Goal: Information Seeking & Learning: Learn about a topic

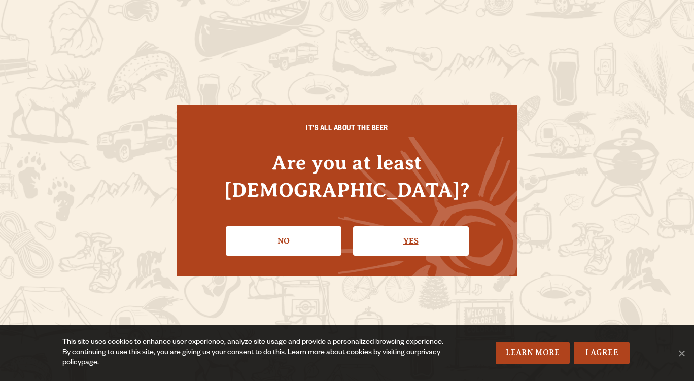
click at [406, 226] on link "Yes" at bounding box center [411, 240] width 116 height 29
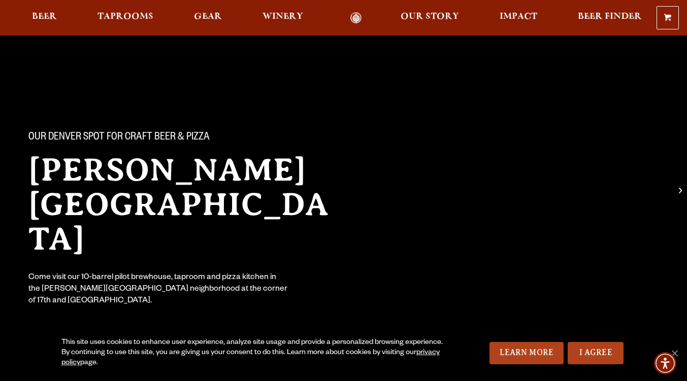
scroll to position [187, 0]
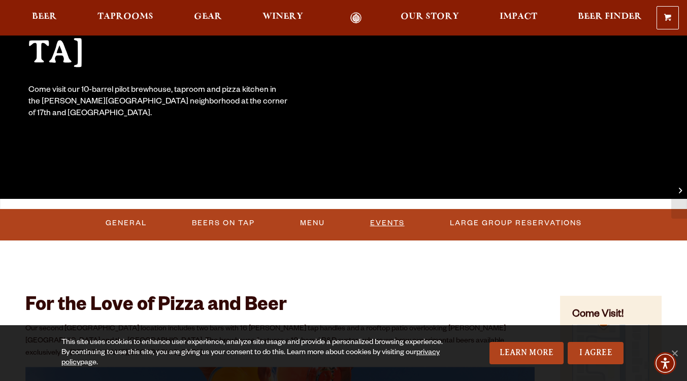
click at [385, 220] on link "Events" at bounding box center [387, 223] width 43 height 23
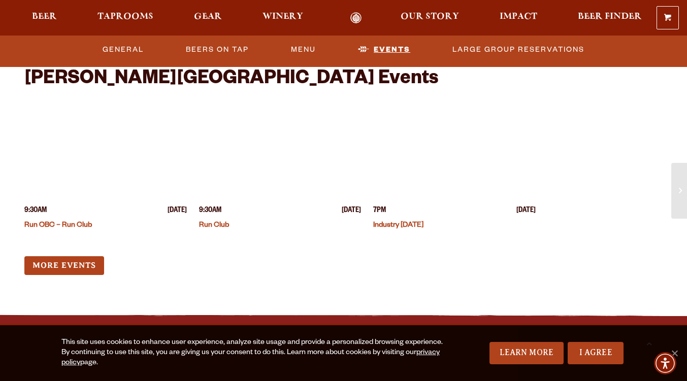
scroll to position [2527, 0]
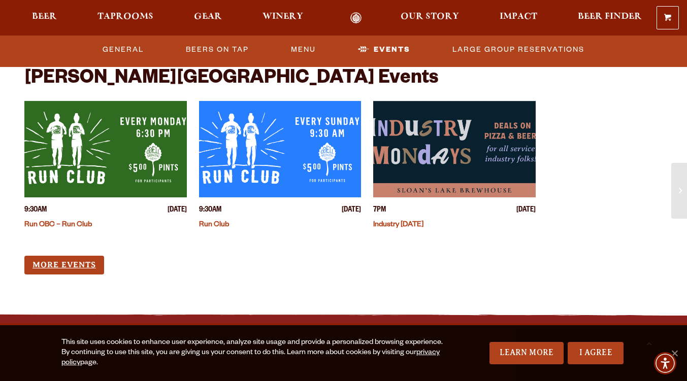
click at [93, 256] on link "More Events" at bounding box center [64, 265] width 80 height 19
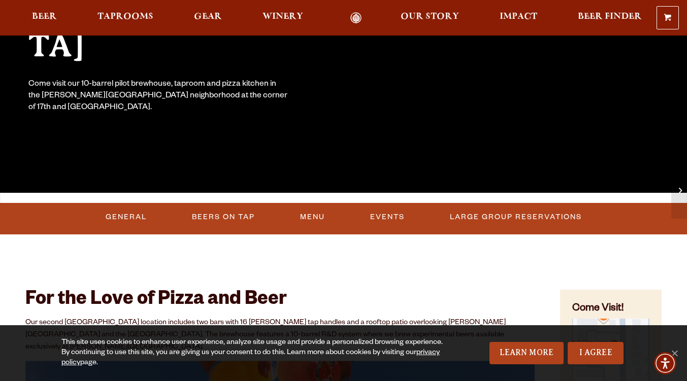
scroll to position [0, 0]
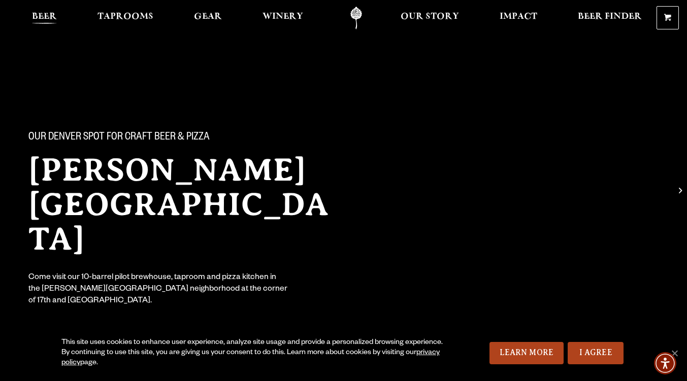
click at [51, 20] on span "Beer" at bounding box center [44, 17] width 25 height 8
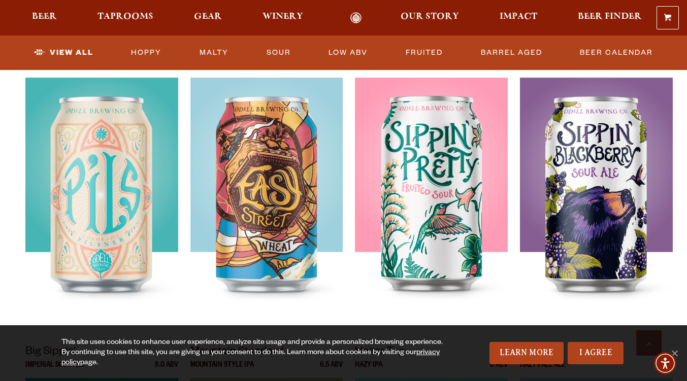
scroll to position [766, 0]
click at [280, 54] on link "Sour" at bounding box center [278, 52] width 32 height 23
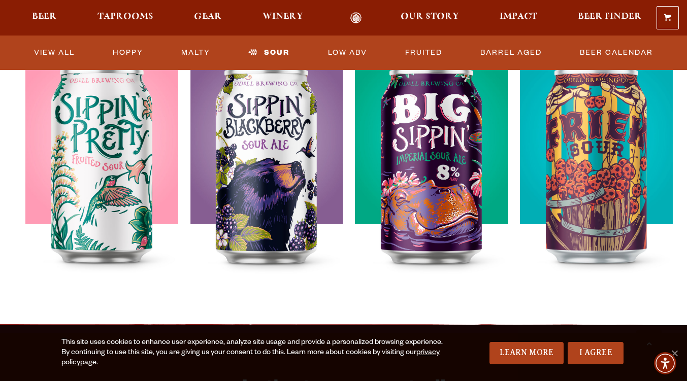
scroll to position [400, 0]
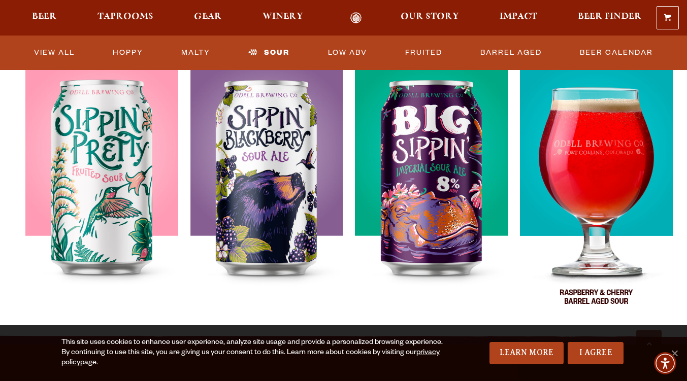
click at [592, 212] on img at bounding box center [596, 188] width 153 height 254
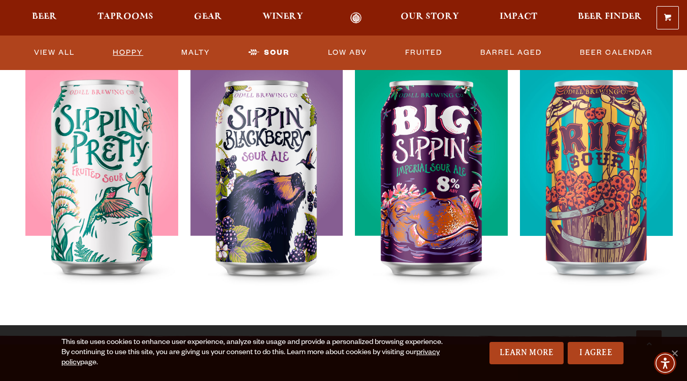
click at [136, 53] on link "Hoppy" at bounding box center [128, 52] width 39 height 23
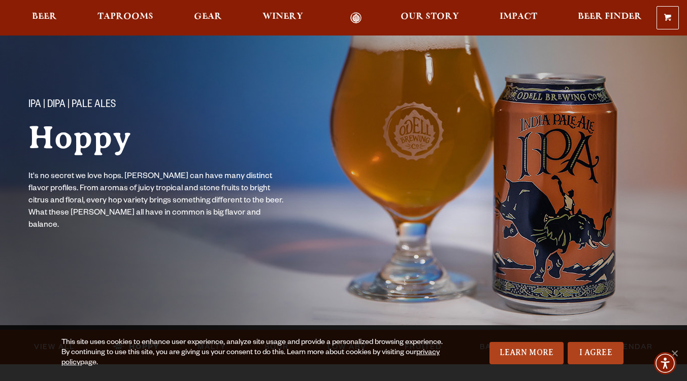
scroll to position [107, 0]
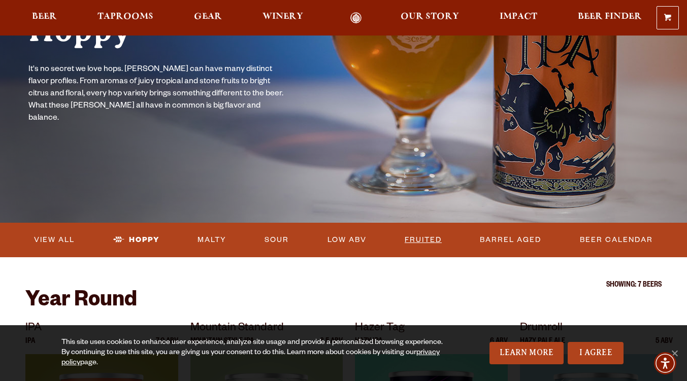
click at [419, 236] on link "Fruited" at bounding box center [422, 239] width 45 height 23
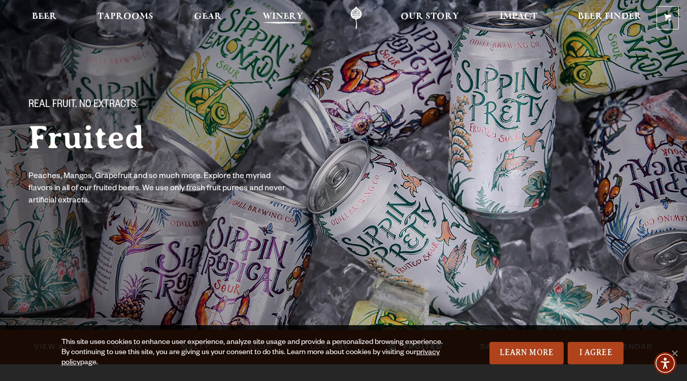
click at [275, 21] on span "Winery" at bounding box center [282, 17] width 41 height 8
click at [153, 18] on link "Taprooms" at bounding box center [125, 18] width 69 height 23
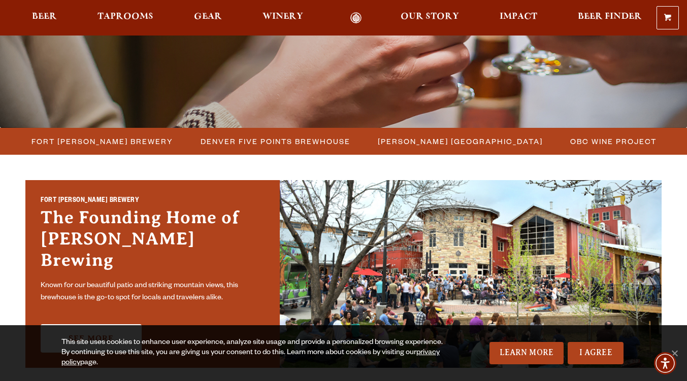
scroll to position [202, 0]
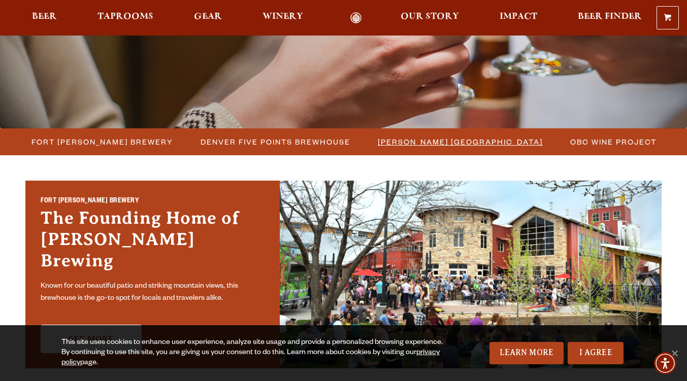
click at [408, 139] on span "[PERSON_NAME] [GEOGRAPHIC_DATA]" at bounding box center [460, 142] width 165 height 15
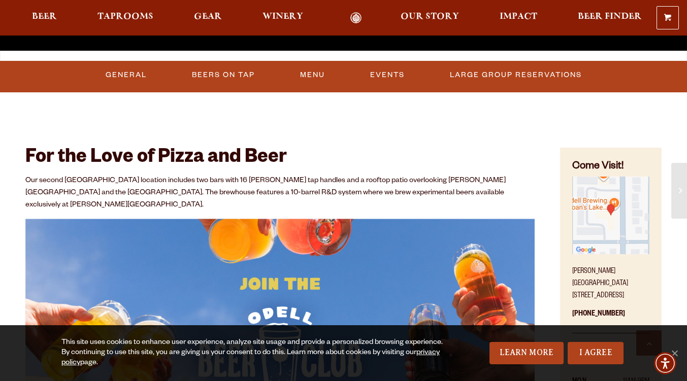
scroll to position [335, 0]
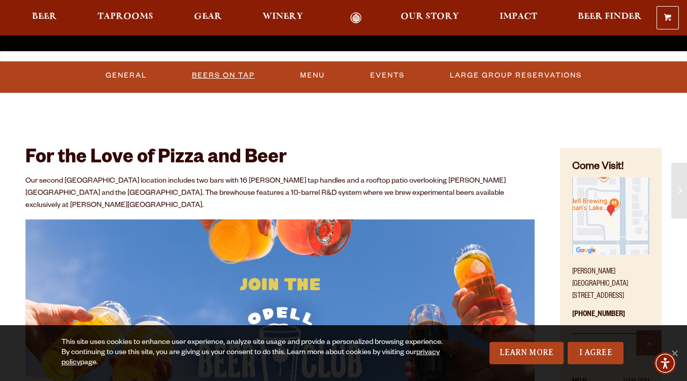
click at [214, 80] on link "Beers On Tap" at bounding box center [223, 75] width 71 height 23
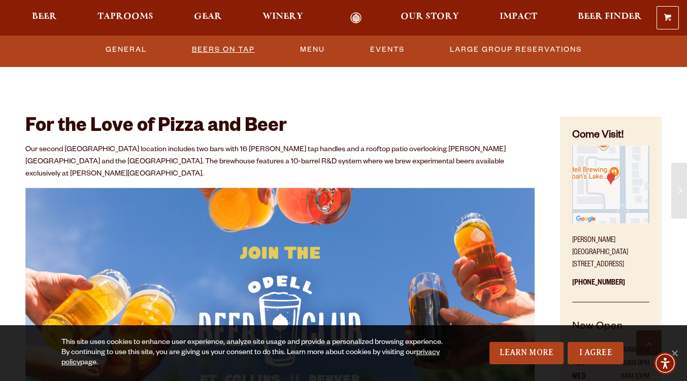
scroll to position [370, 0]
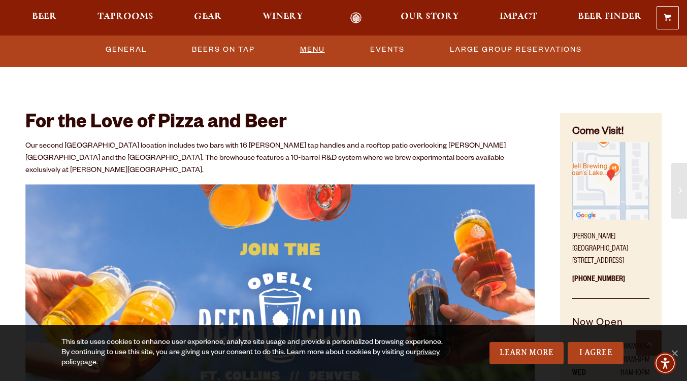
click at [306, 48] on link "Menu" at bounding box center [312, 49] width 33 height 23
